Goal: Submit feedback/report problem: Submit feedback/report problem

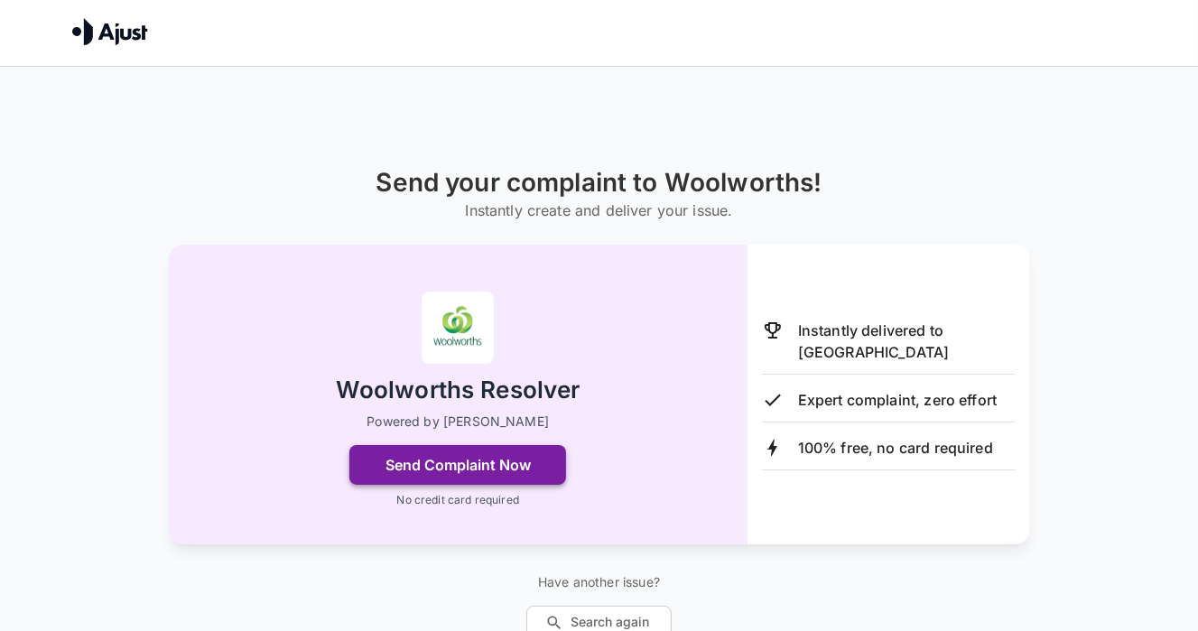
click at [432, 462] on button "Send Complaint Now" at bounding box center [457, 465] width 217 height 40
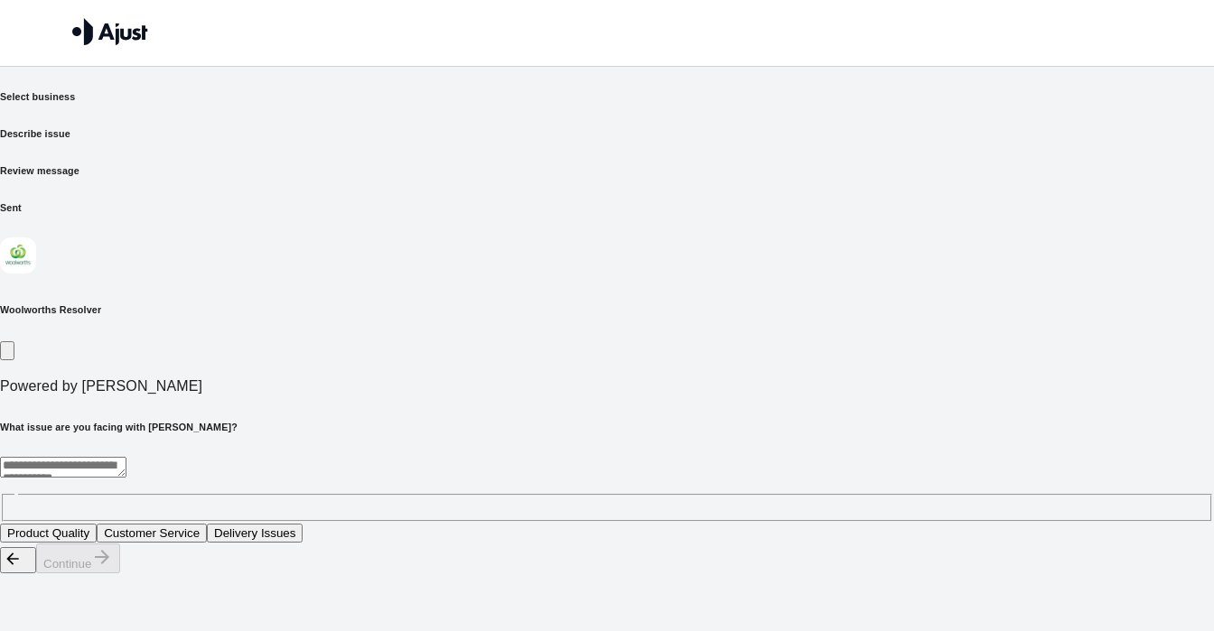
click at [207, 524] on button "Customer Service" at bounding box center [152, 533] width 110 height 19
click at [120, 573] on button "Continue" at bounding box center [78, 559] width 84 height 30
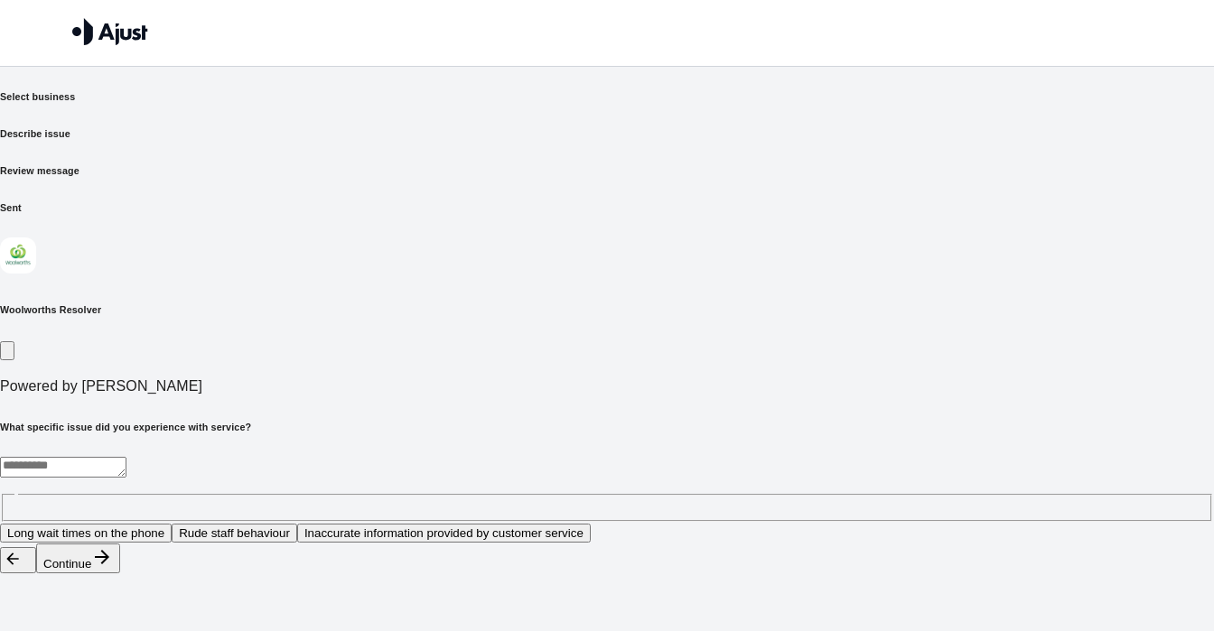
click at [297, 524] on button "Rude staff behaviour" at bounding box center [235, 533] width 126 height 19
click at [120, 573] on button "Continue" at bounding box center [78, 559] width 84 height 30
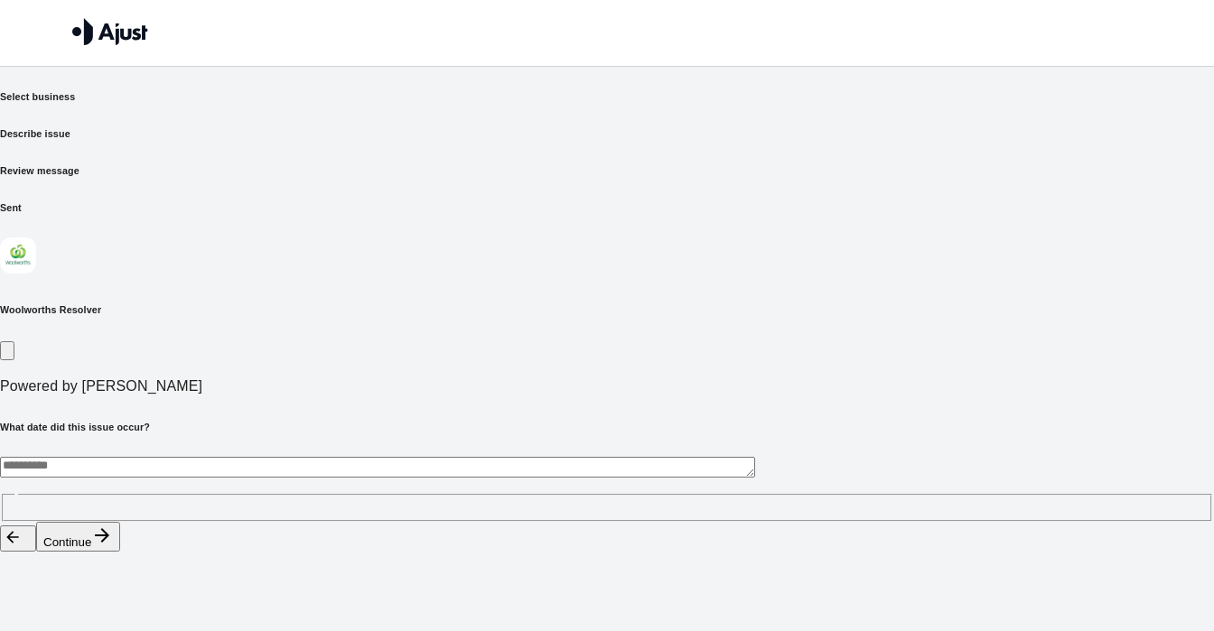
click at [282, 457] on div "* ​" at bounding box center [607, 489] width 1214 height 65
click at [267, 457] on textarea "********" at bounding box center [377, 467] width 755 height 21
type textarea "********"
click at [120, 552] on button "Continue" at bounding box center [78, 537] width 84 height 30
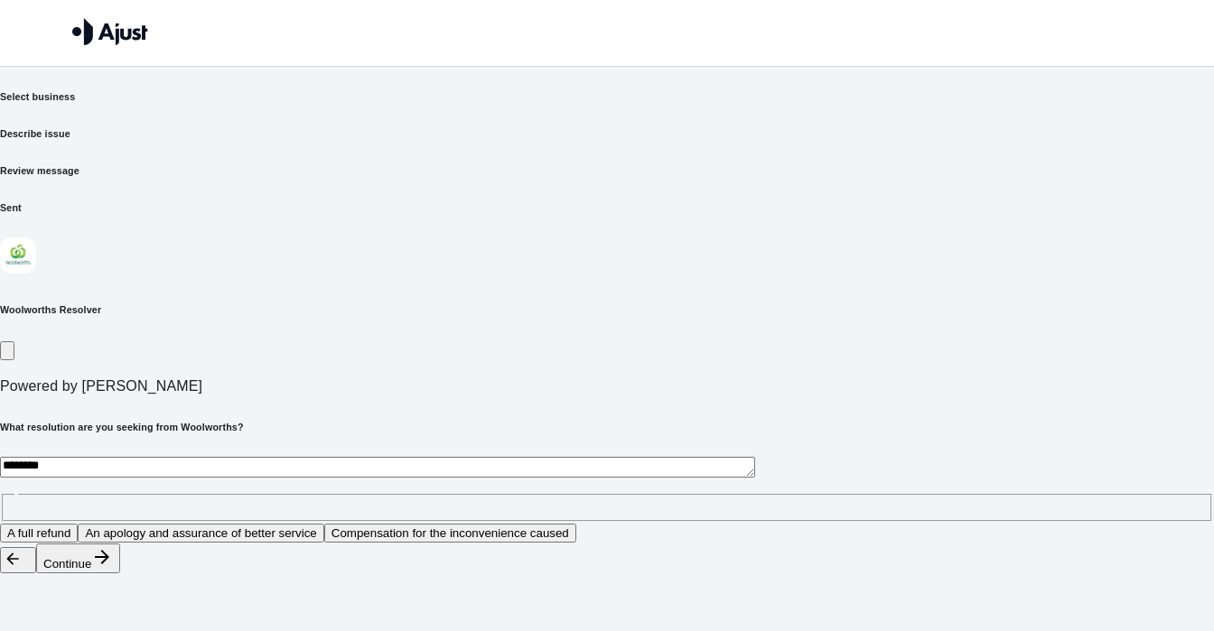
click at [323, 524] on button "An apology and assurance of better service" at bounding box center [201, 533] width 246 height 19
click at [120, 573] on button "Continue" at bounding box center [78, 559] width 84 height 30
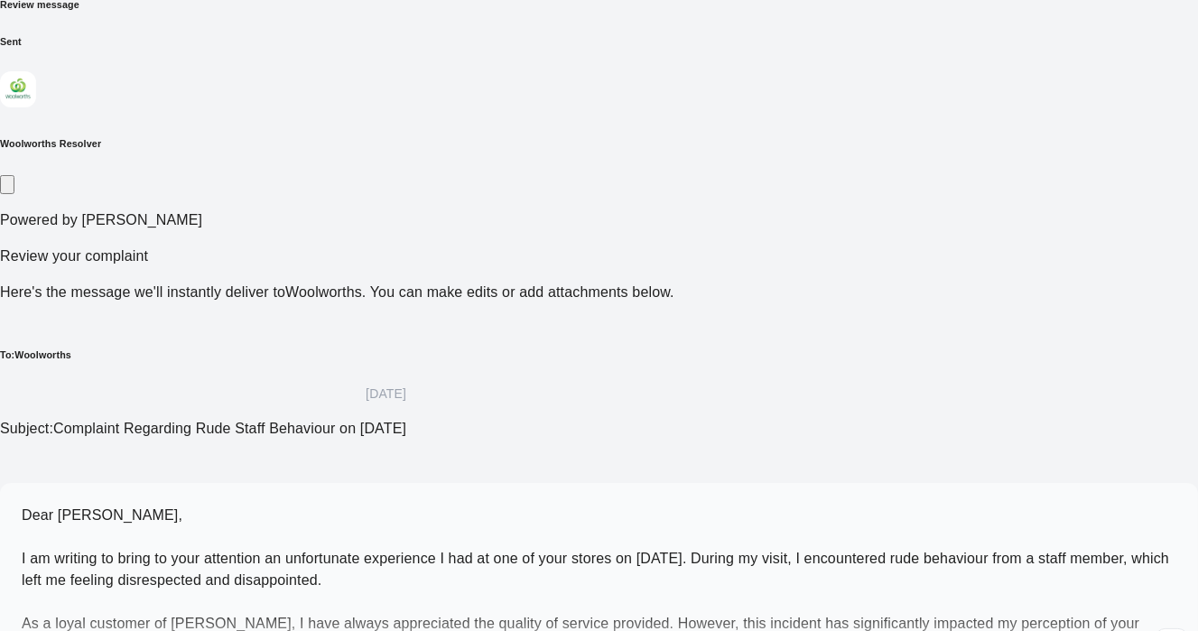
scroll to position [172, 0]
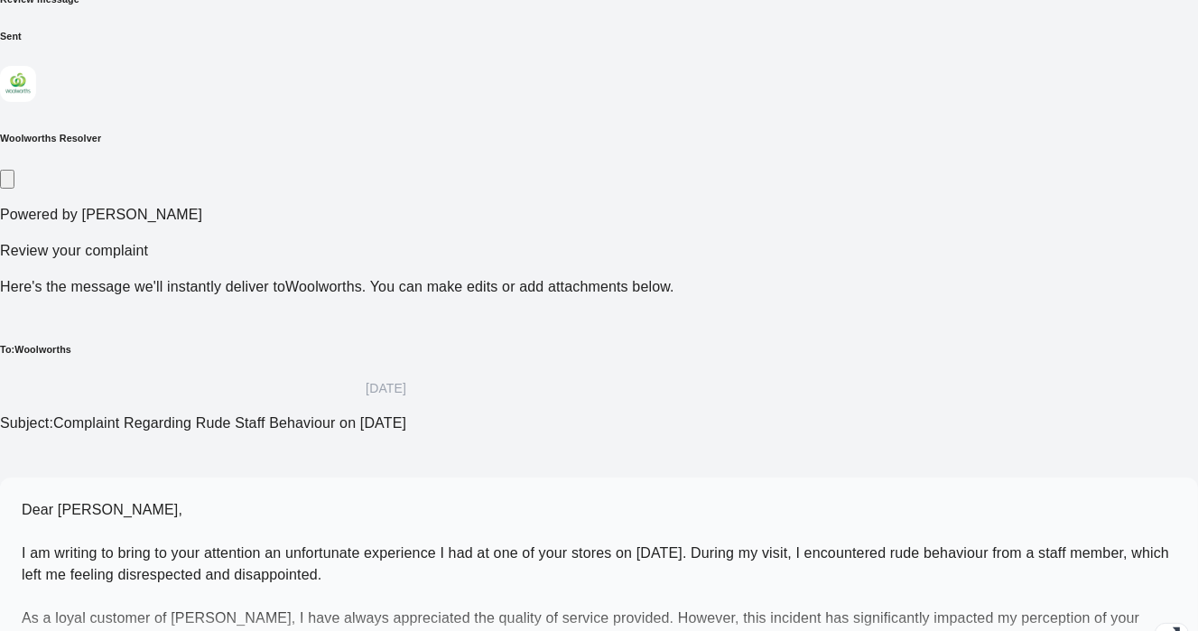
click at [856, 499] on div "Dear [PERSON_NAME], I am writing to bring to your attention an unfortunate expe…" at bounding box center [599, 575] width 1155 height 152
